Goal: Use online tool/utility: Utilize a website feature to perform a specific function

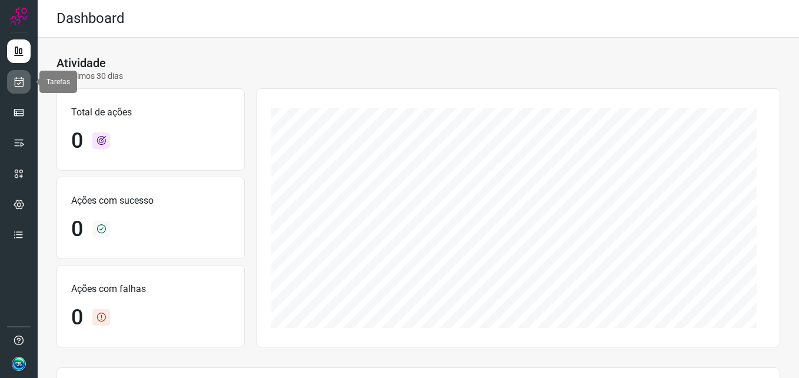
click at [24, 79] on icon at bounding box center [19, 82] width 12 height 12
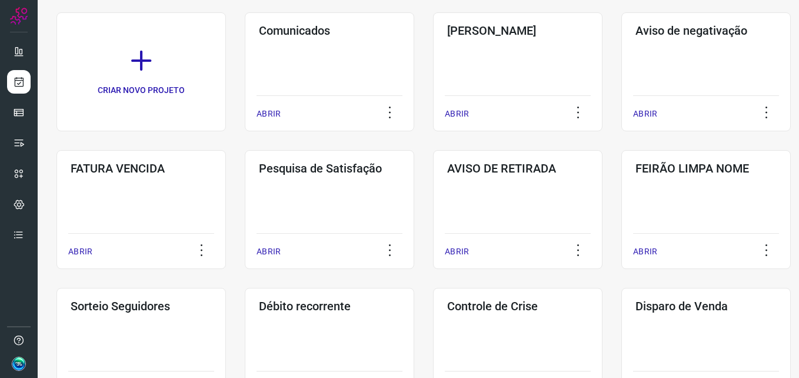
scroll to position [235, 0]
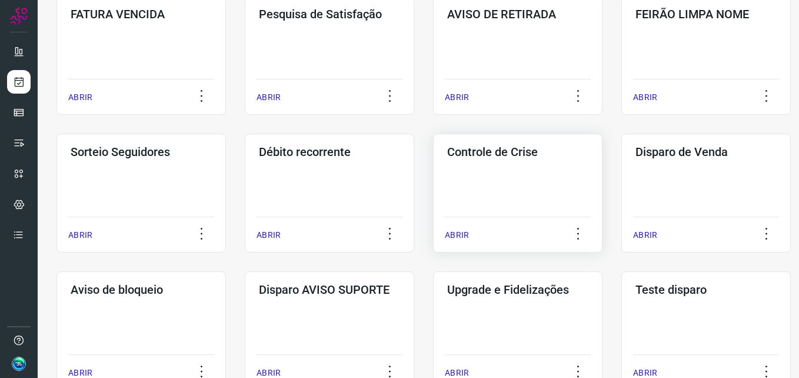
click at [492, 181] on div "Controle de Crise ABRIR" at bounding box center [517, 193] width 169 height 119
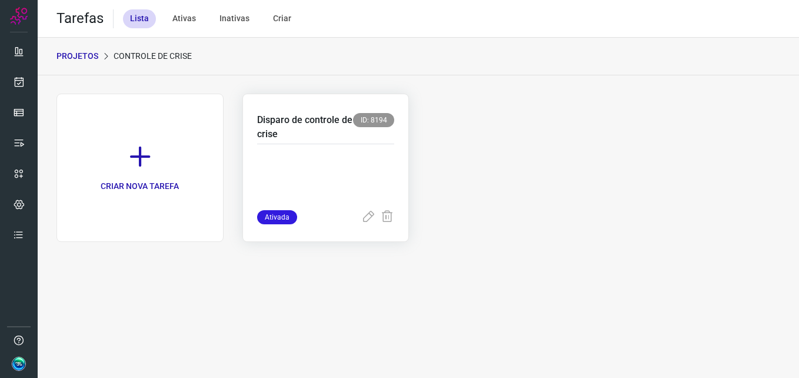
click at [360, 128] on div "Disparo de controle [PERSON_NAME] ID: 8194" at bounding box center [326, 128] width 138 height 31
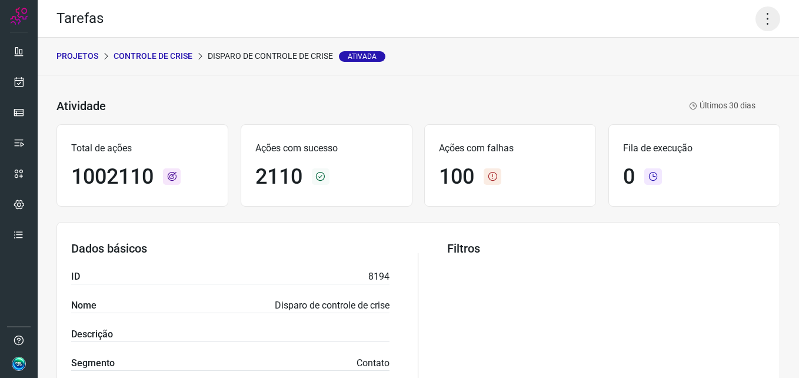
click at [767, 16] on icon at bounding box center [767, 18] width 25 height 25
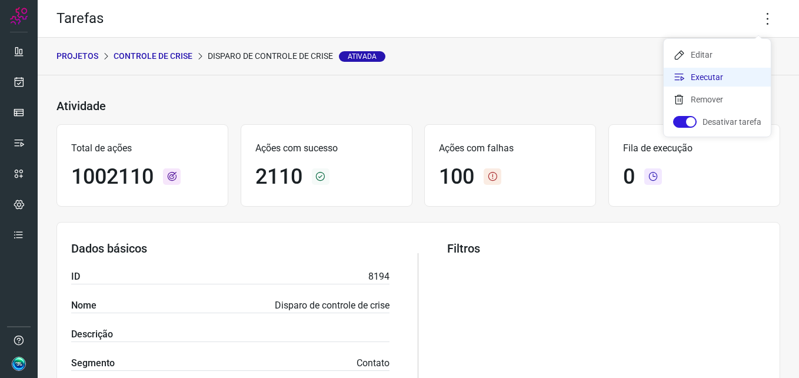
click at [714, 76] on li "Executar" at bounding box center [717, 77] width 107 height 19
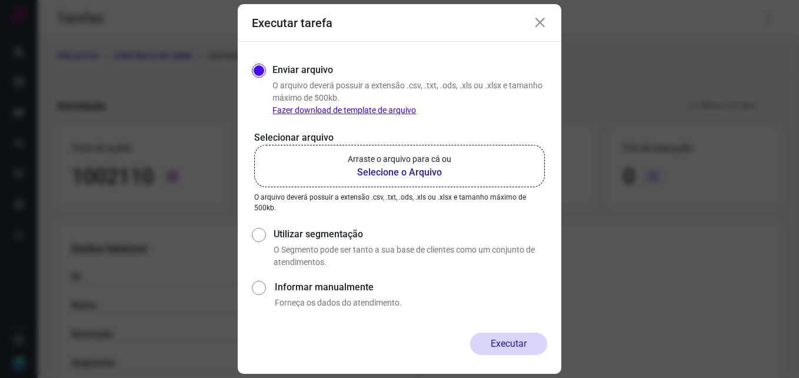
click at [454, 178] on label "Arraste o arquivo para cá ou Selecione o Arquivo" at bounding box center [399, 166] width 291 height 42
click at [0, 0] on input "Arraste o arquivo para cá ou Selecione o Arquivo" at bounding box center [0, 0] width 0 height 0
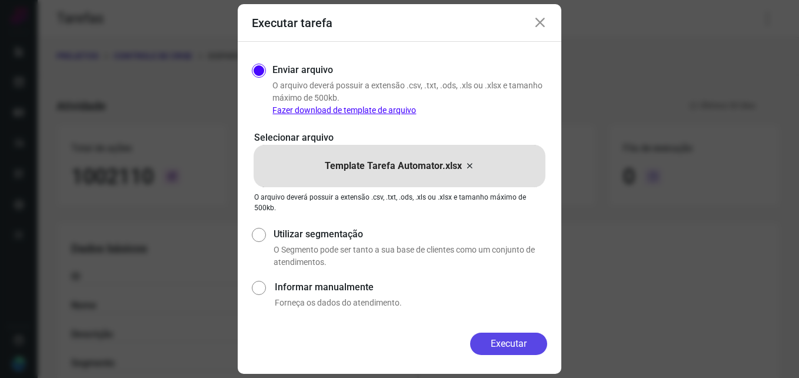
click at [498, 342] on button "Executar" at bounding box center [508, 343] width 77 height 22
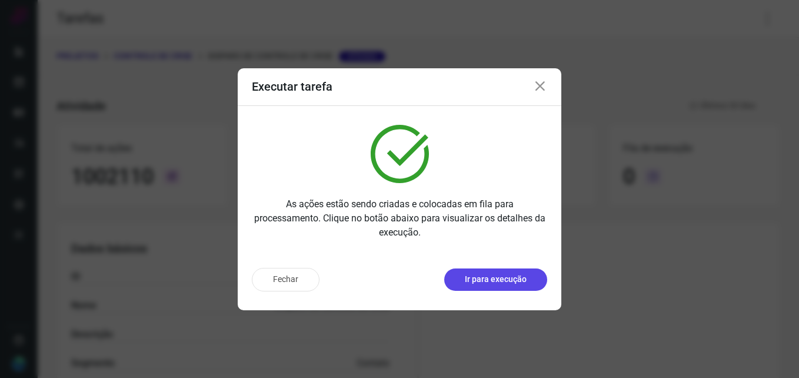
click at [500, 281] on p "Ir para execução" at bounding box center [496, 279] width 62 height 12
